Goal: Task Accomplishment & Management: Use online tool/utility

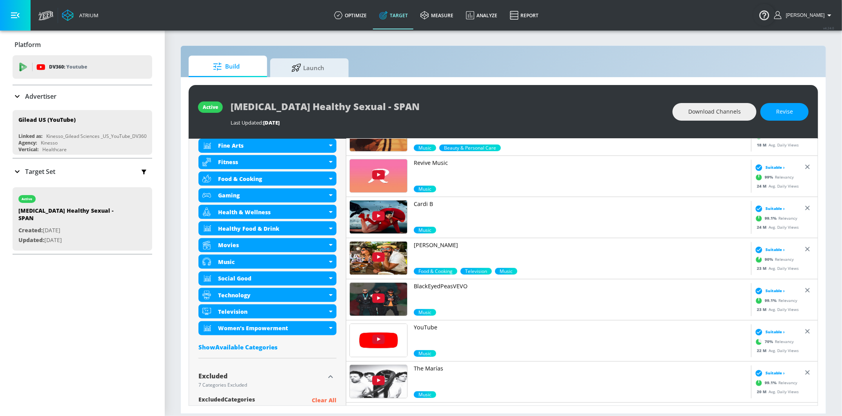
scroll to position [467, 0]
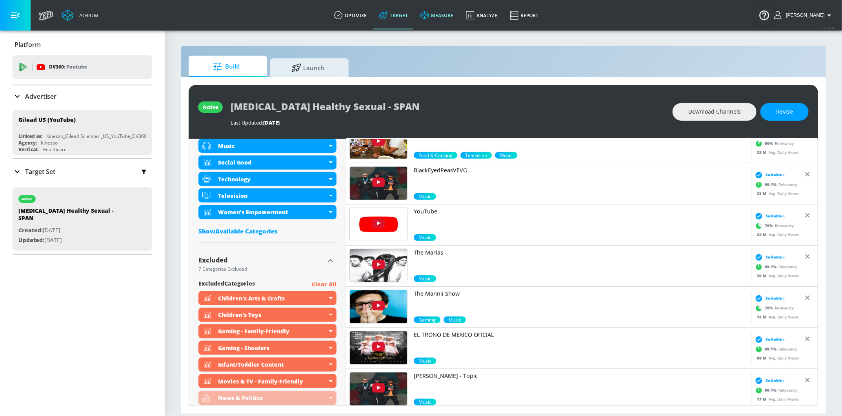
click at [442, 14] on link "measure" at bounding box center [436, 15] width 45 height 28
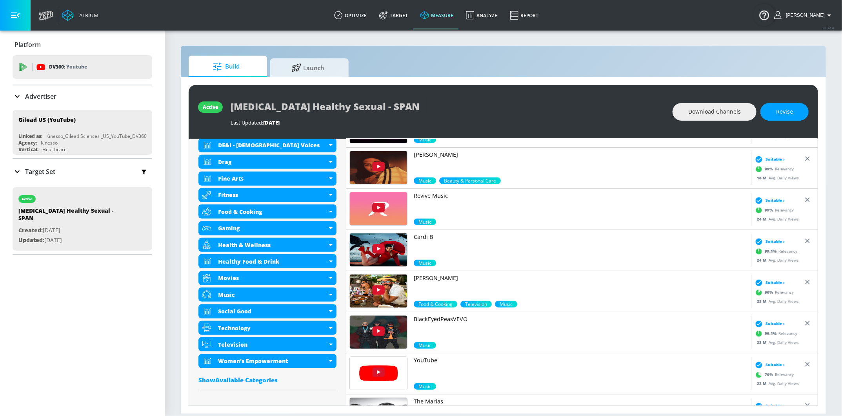
scroll to position [279, 0]
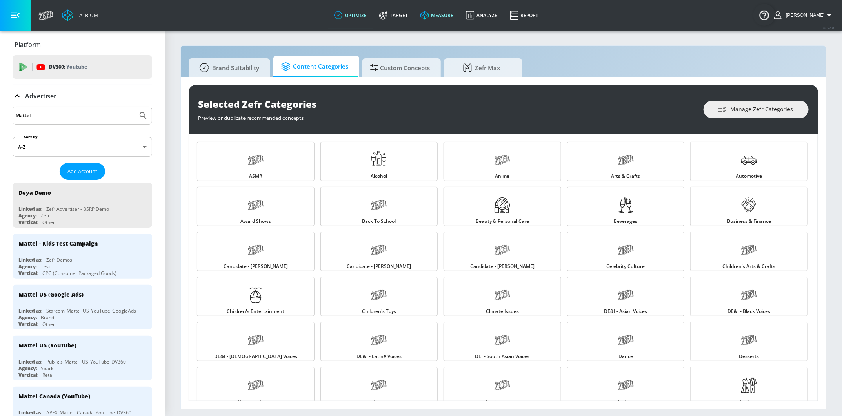
click at [453, 20] on link "measure" at bounding box center [436, 15] width 45 height 28
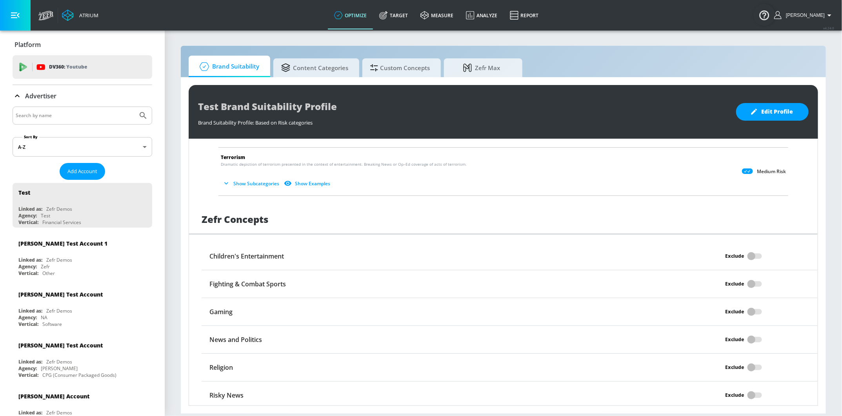
scroll to position [206, 0]
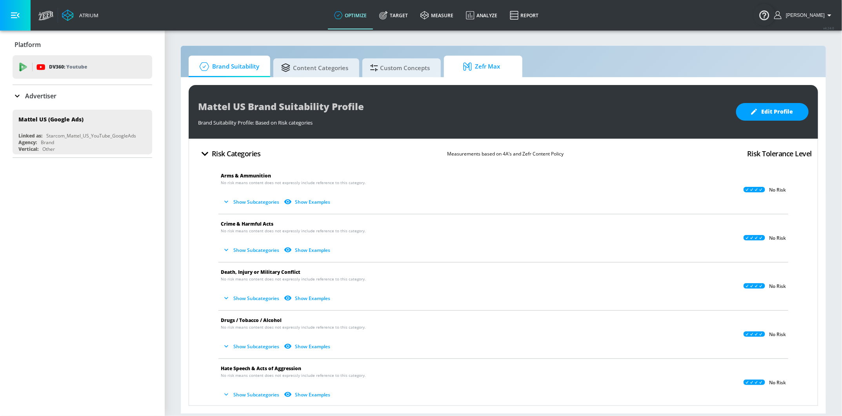
click at [461, 66] on span "Zefr Max" at bounding box center [482, 66] width 60 height 19
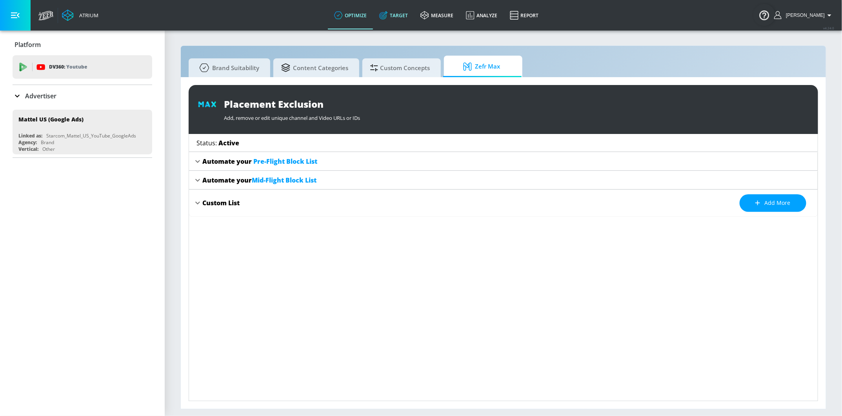
click at [396, 19] on link "Target" at bounding box center [393, 15] width 41 height 28
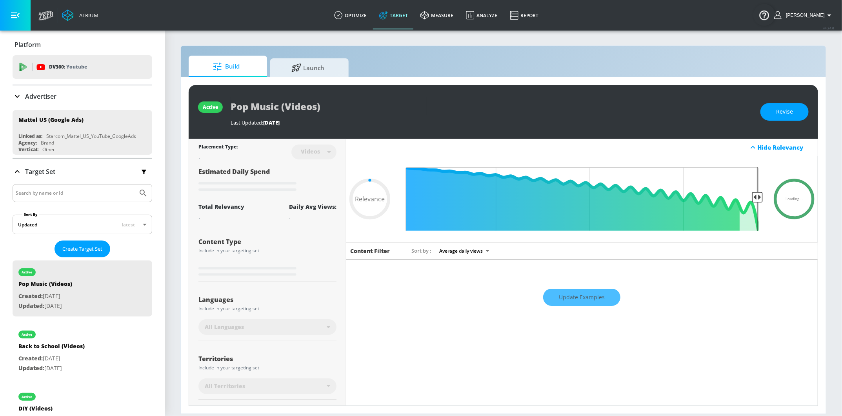
type input "0.05"
click at [306, 69] on span "Launch" at bounding box center [308, 66] width 60 height 19
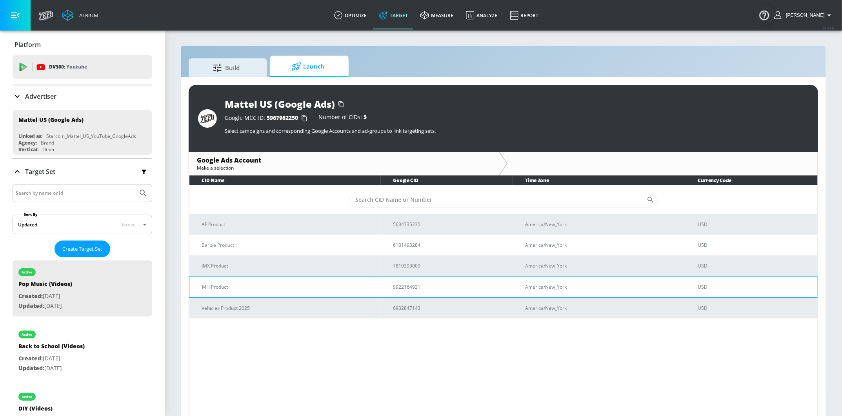
scroll to position [11, 0]
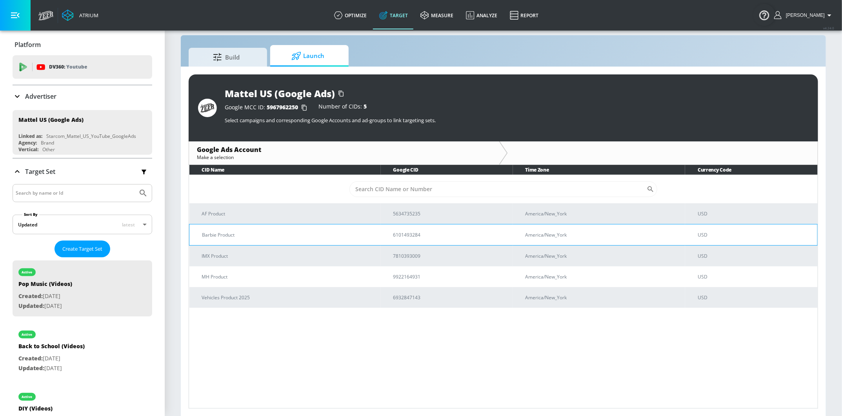
click at [261, 238] on p "Barbie Product" at bounding box center [288, 235] width 172 height 8
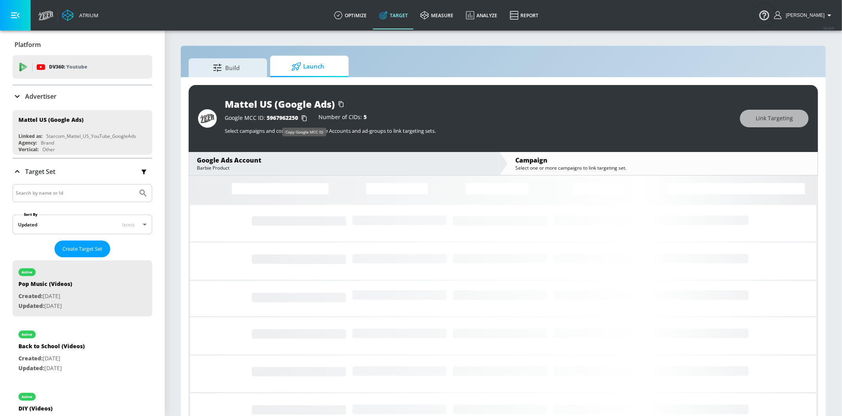
click at [301, 121] on icon "button" at bounding box center [304, 118] width 13 height 13
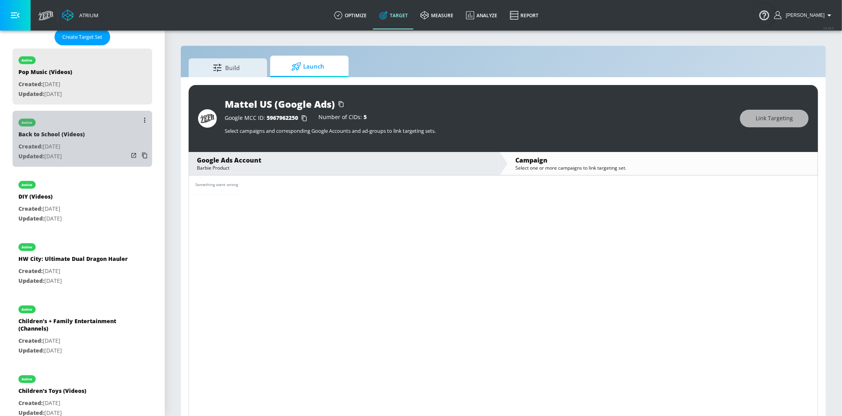
click at [113, 137] on div "active Back to School (Videos) Created: Aug. 28, 2025 Updated: Aug. 28, 2025" at bounding box center [83, 139] width 140 height 56
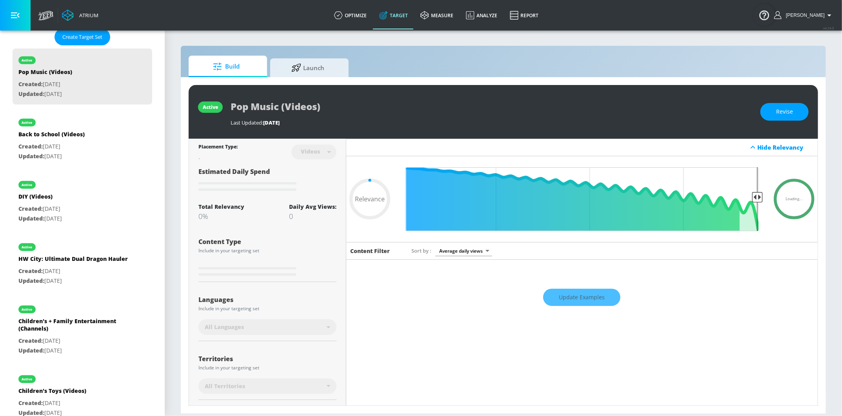
type input "0.05"
click at [337, 64] on span "Launch" at bounding box center [308, 66] width 60 height 19
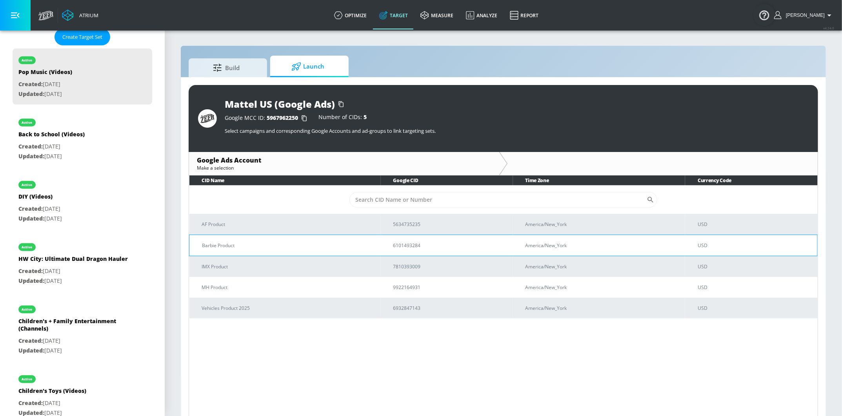
click at [276, 241] on p "Barbie Product" at bounding box center [288, 245] width 172 height 8
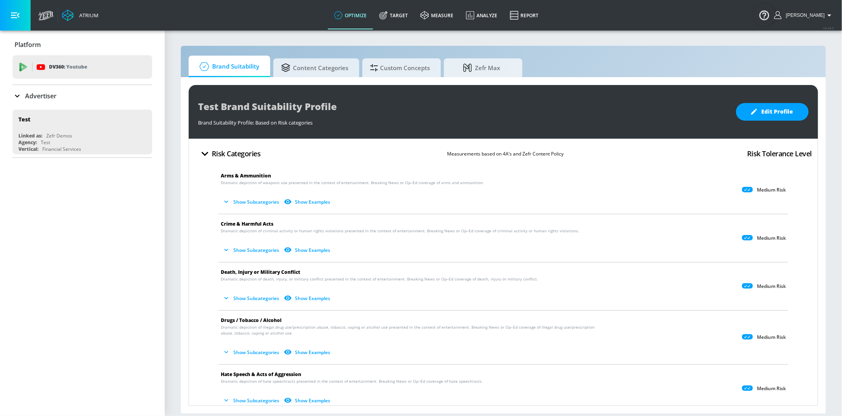
click at [217, 296] on li "Death, Injury or Military Conflict Dramatic depiction of death, injury, or mili…" at bounding box center [502, 287] width 577 height 48
